Goal: Information Seeking & Learning: Learn about a topic

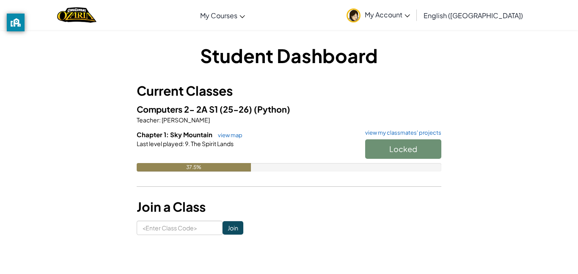
click at [396, 147] on div "Locked" at bounding box center [398, 151] width 85 height 24
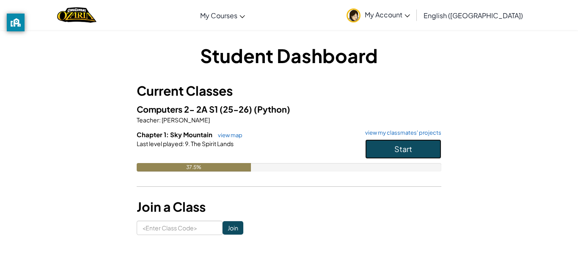
click at [397, 141] on button "Start" at bounding box center [403, 148] width 76 height 19
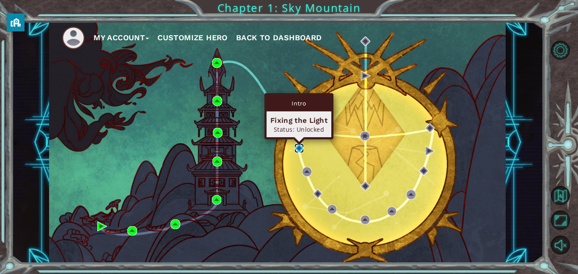
click at [299, 150] on img at bounding box center [299, 148] width 10 height 10
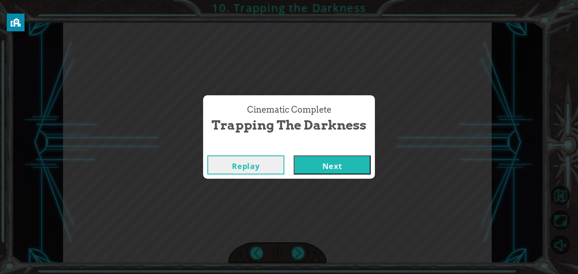
click at [347, 172] on button "Next" at bounding box center [331, 164] width 77 height 19
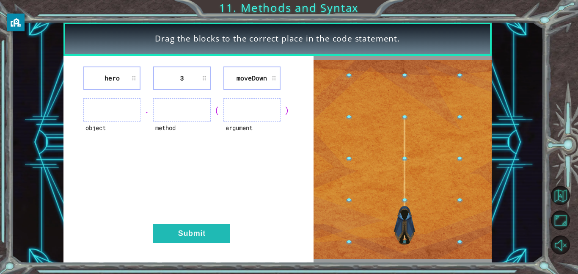
click at [120, 111] on ul at bounding box center [111, 109] width 57 height 23
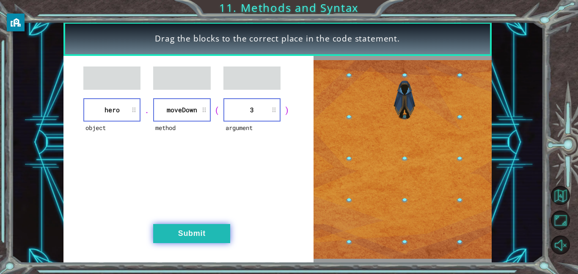
click at [184, 227] on button "Submit" at bounding box center [191, 233] width 77 height 19
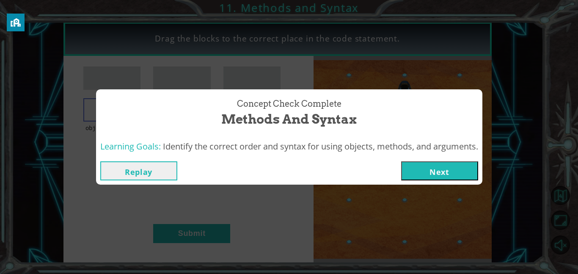
click at [435, 166] on button "Next" at bounding box center [439, 170] width 77 height 19
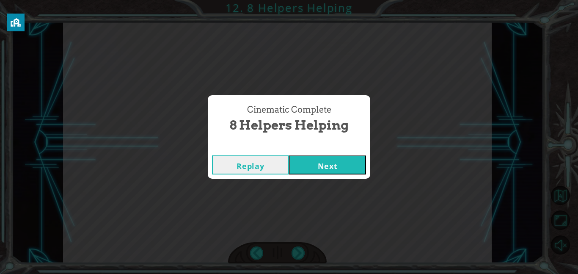
click at [339, 166] on button "Next" at bounding box center [327, 164] width 77 height 19
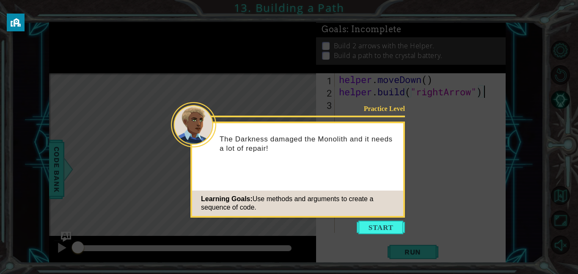
click at [329, 163] on div "The Darkness damaged the Monolith and it needs a lot of repair!" at bounding box center [297, 147] width 211 height 43
click at [369, 213] on div "Learning Goals: Use methods and arguments to create a sequence of code." at bounding box center [297, 202] width 211 height 25
click at [375, 227] on button "Start" at bounding box center [380, 227] width 48 height 14
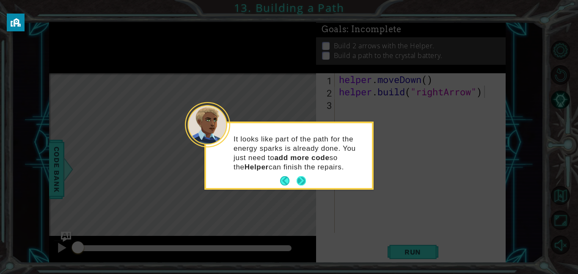
click at [301, 177] on button "Next" at bounding box center [301, 181] width 12 height 12
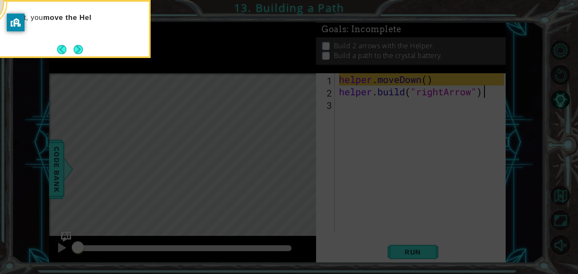
click at [75, 27] on div "First, you move the Hel" at bounding box center [66, 21] width 166 height 33
click at [84, 49] on div "First, you move the Helper to an empty spot in the path." at bounding box center [65, 29] width 169 height 58
click at [78, 50] on button "Next" at bounding box center [78, 49] width 14 height 14
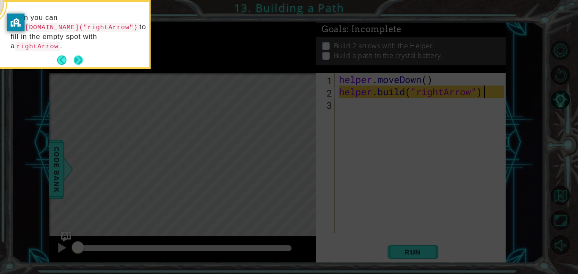
click at [78, 52] on button "Next" at bounding box center [79, 60] width 16 height 16
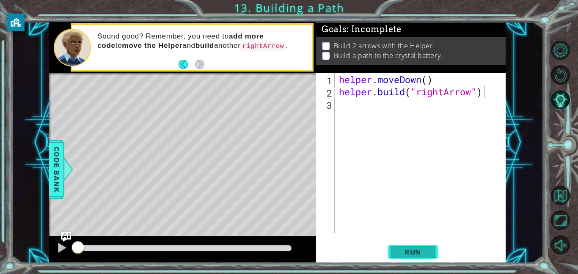
click at [404, 246] on button "Run" at bounding box center [412, 251] width 51 height 19
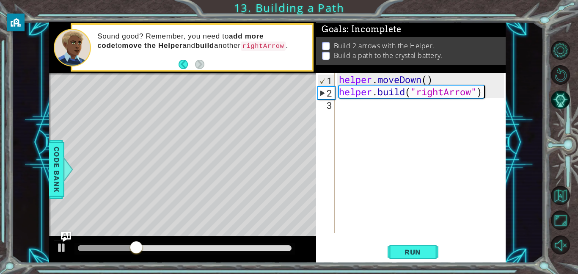
click at [404, 104] on div "helper . moveDown ( ) helper . build ( "rightArrow" )" at bounding box center [422, 165] width 171 height 184
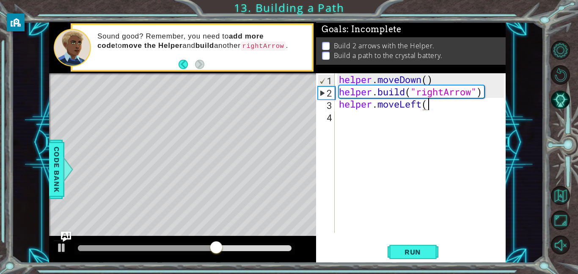
scroll to position [0, 4]
type textarea "helper.moveLeft(2)"
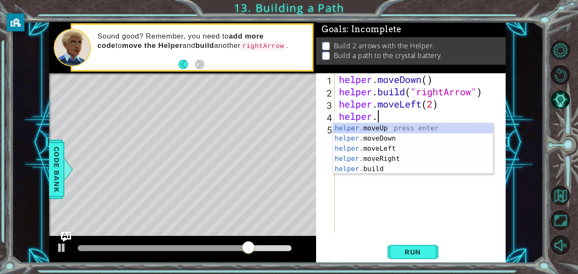
scroll to position [0, 1]
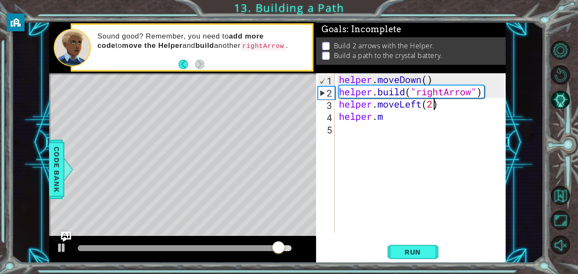
click at [434, 102] on div "helper . moveDown ( ) helper . build ( "rightArrow" ) helper . moveLeft ( 2 ) h…" at bounding box center [422, 165] width 171 height 184
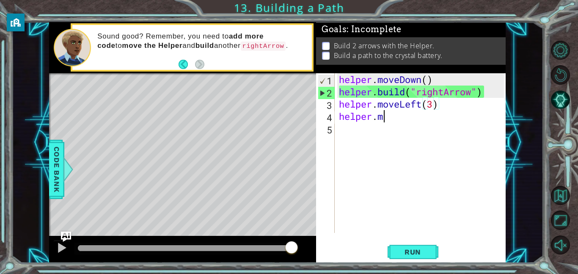
click at [426, 114] on div "helper . moveDown ( ) helper . build ( "rightArrow" ) helper . moveLeft ( 3 ) h…" at bounding box center [422, 165] width 171 height 184
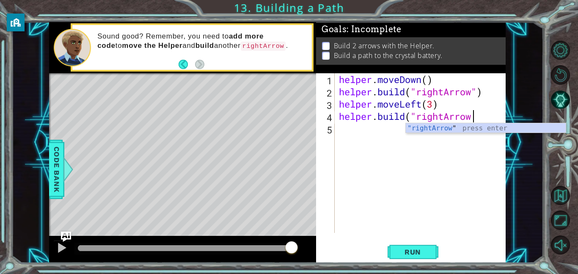
scroll to position [0, 6]
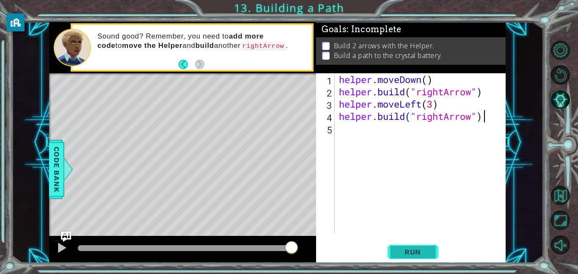
click at [403, 253] on span "Run" at bounding box center [412, 251] width 33 height 8
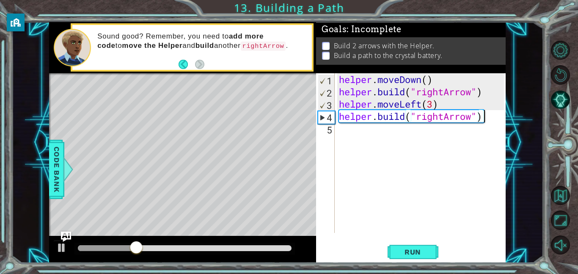
click at [422, 106] on div "helper . moveDown ( ) helper . build ( "rightArrow" ) helper . moveLeft ( 3 ) h…" at bounding box center [422, 165] width 171 height 184
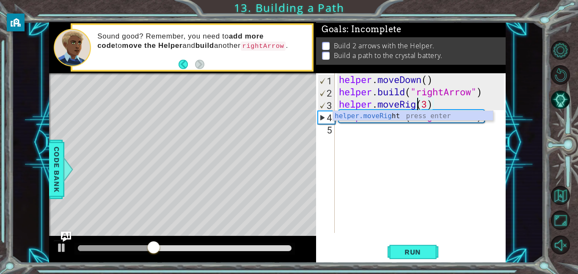
scroll to position [0, 4]
click at [434, 106] on div "helper . moveDown ( ) helper . build ( "rightArrow" ) helper . moveRight ) ( 3 …" at bounding box center [422, 165] width 171 height 184
type textarea "helper.moveRight(3)"
click at [414, 137] on div "helper . moveDown ( ) helper . build ( "rightArrow" ) helper . moveRight ( 3 ) …" at bounding box center [422, 165] width 171 height 184
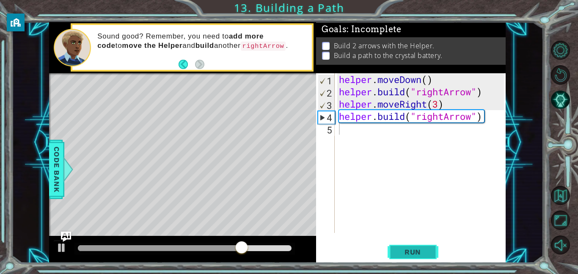
click at [402, 249] on span "Run" at bounding box center [412, 251] width 33 height 8
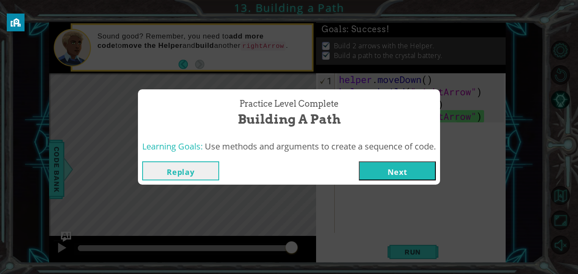
click at [421, 176] on button "Next" at bounding box center [397, 170] width 77 height 19
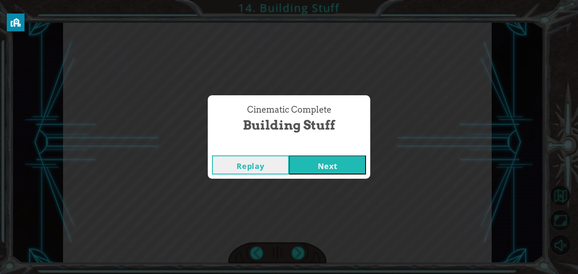
click at [344, 160] on button "Next" at bounding box center [327, 164] width 77 height 19
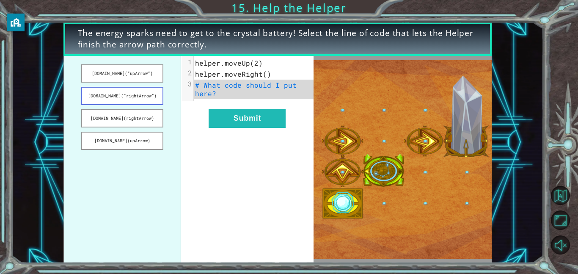
click at [128, 101] on button "[DOMAIN_NAME](“rightArrow”)" at bounding box center [122, 96] width 82 height 18
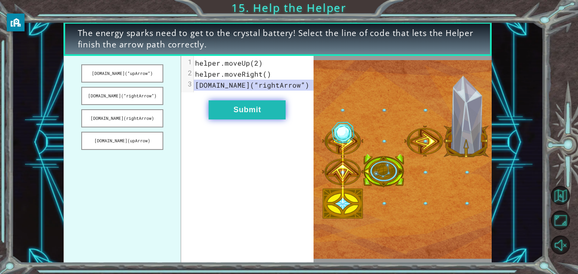
click at [244, 109] on button "Submit" at bounding box center [246, 109] width 77 height 19
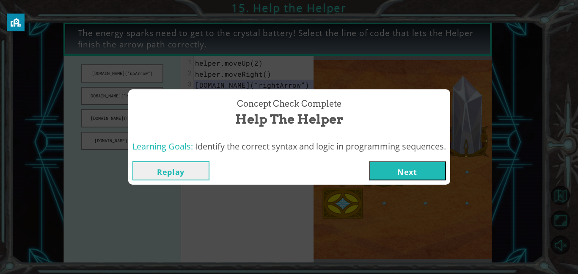
click at [392, 170] on button "Next" at bounding box center [407, 170] width 77 height 19
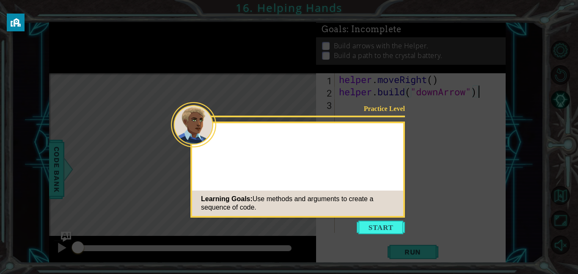
click at [384, 193] on div "Learning Goals: Use methods and arguments to create a sequence of code." at bounding box center [297, 202] width 211 height 25
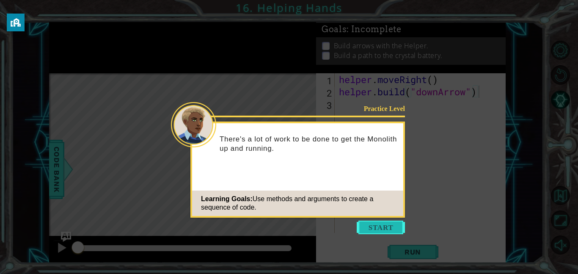
click at [394, 227] on button "Start" at bounding box center [380, 227] width 48 height 14
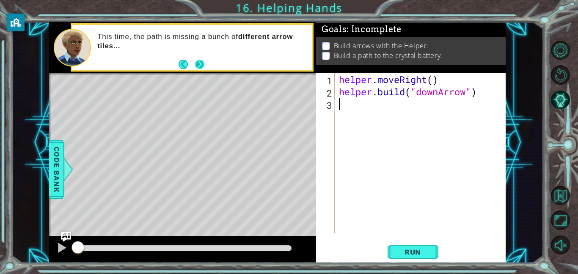
click at [200, 67] on button "Next" at bounding box center [199, 63] width 11 height 11
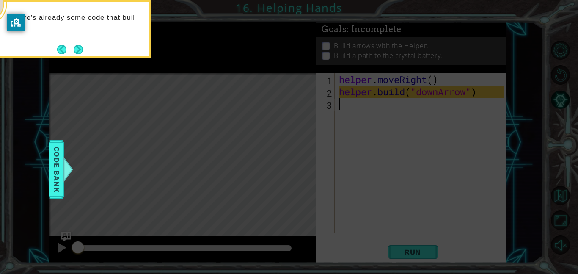
click at [80, 27] on div "There's already some code that buil" at bounding box center [66, 21] width 166 height 33
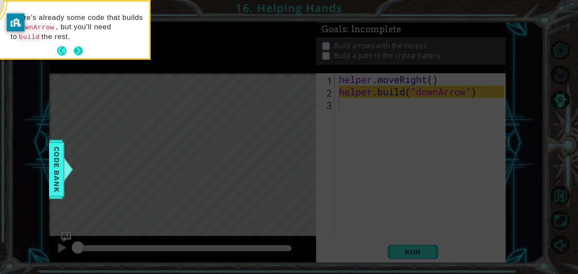
click at [79, 51] on button "Next" at bounding box center [78, 50] width 15 height 15
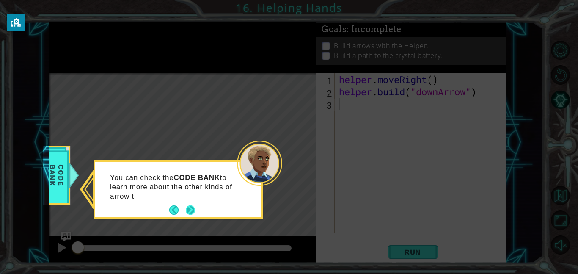
click at [192, 211] on button "Next" at bounding box center [191, 210] width 14 height 14
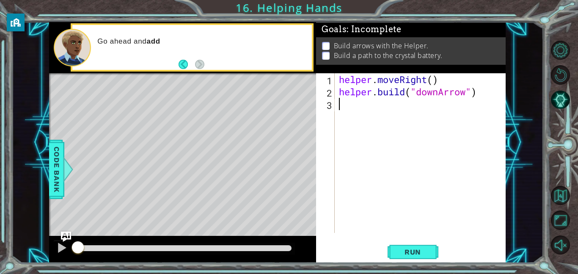
click at [196, 49] on div "Go ahead and add" at bounding box center [201, 48] width 220 height 30
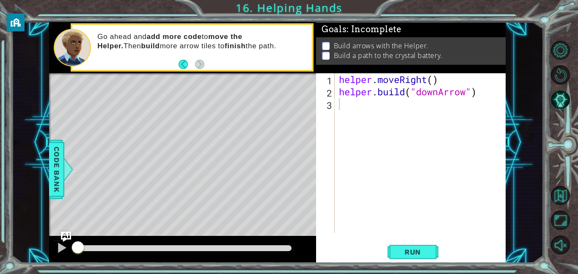
click at [444, 111] on div "helper . moveRight ( ) helper . build ( "downArrow" )" at bounding box center [422, 165] width 171 height 184
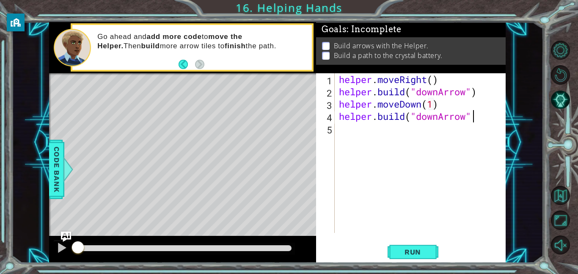
scroll to position [0, 5]
type textarea "[DOMAIN_NAME]("downArrow")"
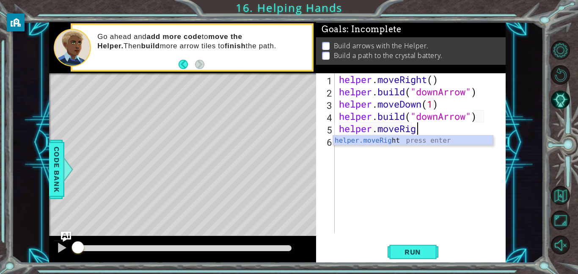
scroll to position [0, 3]
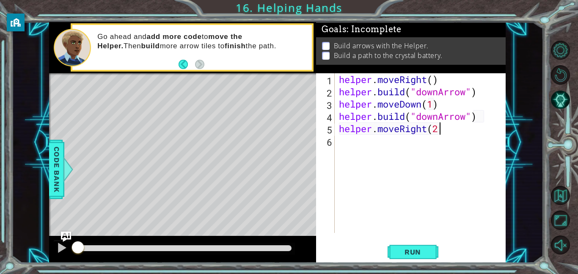
type textarea "helper.moveRight(2)"
type textarea "helper.moveRight(1)"
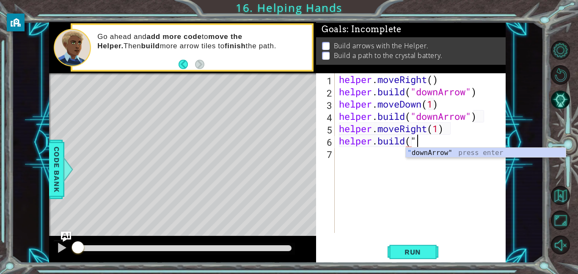
scroll to position [0, 3]
type textarea "[DOMAIN_NAME](""
